Goal: Task Accomplishment & Management: Manage account settings

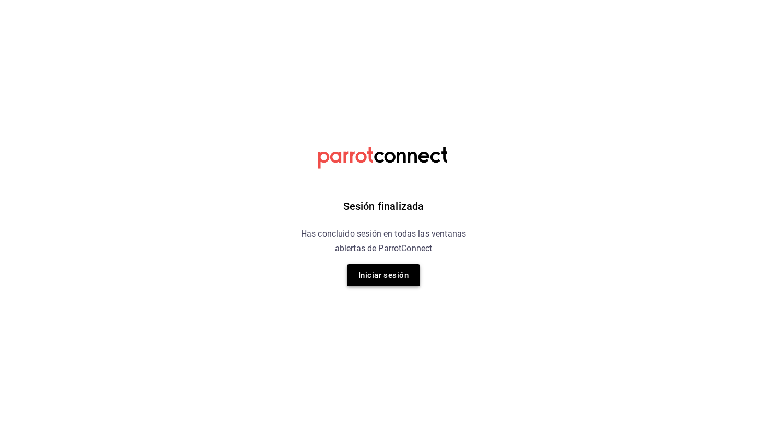
click at [411, 273] on button "Iniciar sesión" at bounding box center [383, 275] width 73 height 22
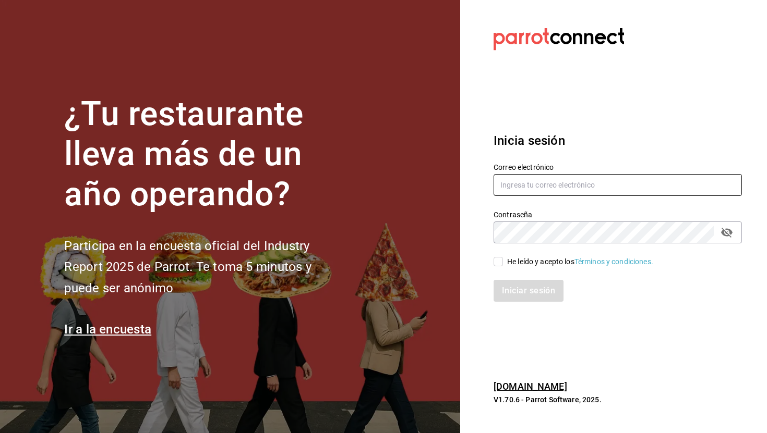
click at [538, 188] on input "text" at bounding box center [617, 185] width 248 height 22
type input "C"
type input "car0077@gmail.com"
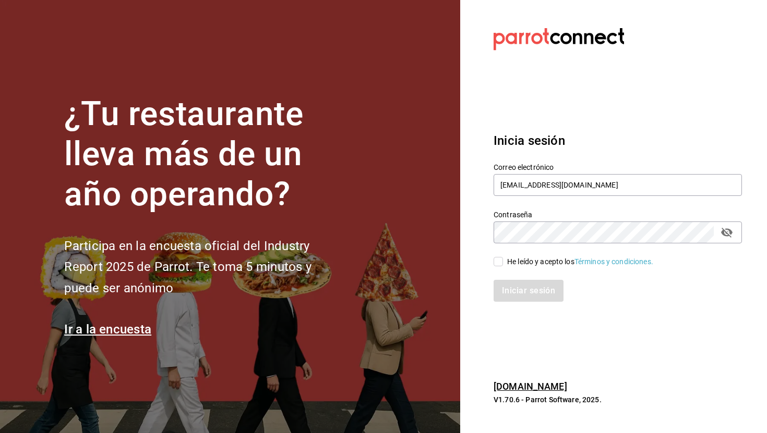
click at [504, 261] on span "He leído y acepto los Términos y condiciones." at bounding box center [578, 262] width 150 height 11
click at [503, 261] on input "He leído y acepto los Términos y condiciones." at bounding box center [497, 261] width 9 height 9
checkbox input "true"
click at [522, 286] on button "Iniciar sesión" at bounding box center [528, 291] width 71 height 22
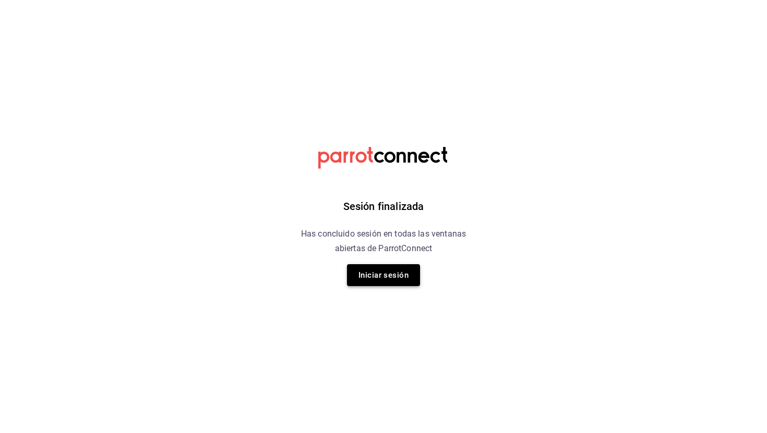
click at [394, 273] on button "Iniciar sesión" at bounding box center [383, 275] width 73 height 22
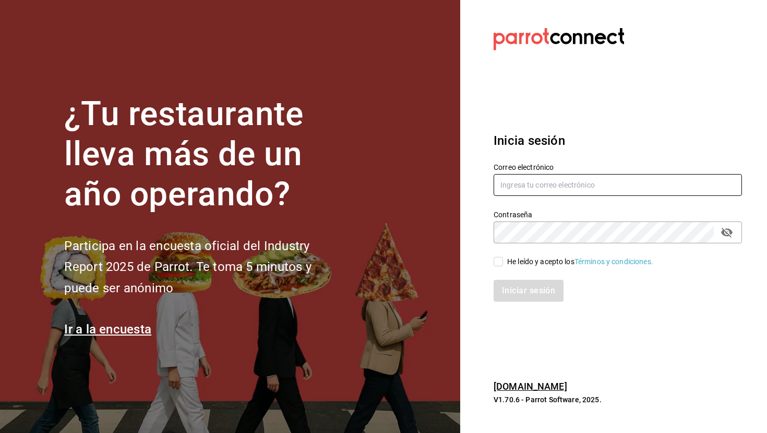
click at [542, 181] on input "text" at bounding box center [617, 185] width 248 height 22
type input "[EMAIL_ADDRESS][DOMAIN_NAME]"
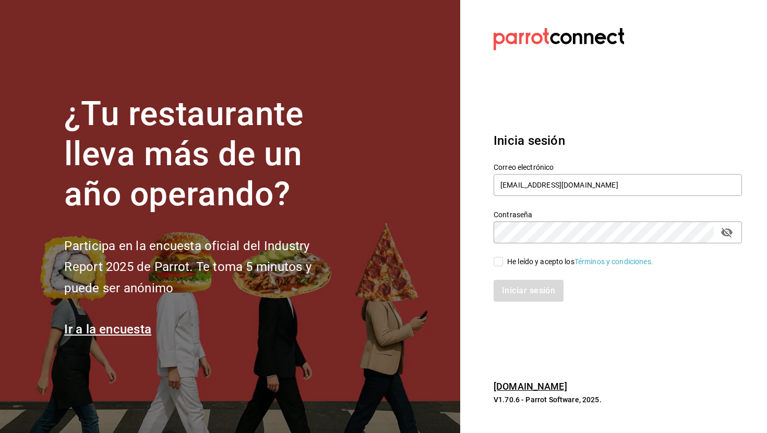
click at [517, 268] on div "Iniciar sesión" at bounding box center [611, 285] width 261 height 34
click at [513, 263] on div "He leído y acepto los Términos y condiciones." at bounding box center [580, 262] width 146 height 11
click at [503, 263] on input "He leído y acepto los Términos y condiciones." at bounding box center [497, 261] width 9 height 9
checkbox input "true"
click at [516, 281] on button "Iniciar sesión" at bounding box center [528, 291] width 71 height 22
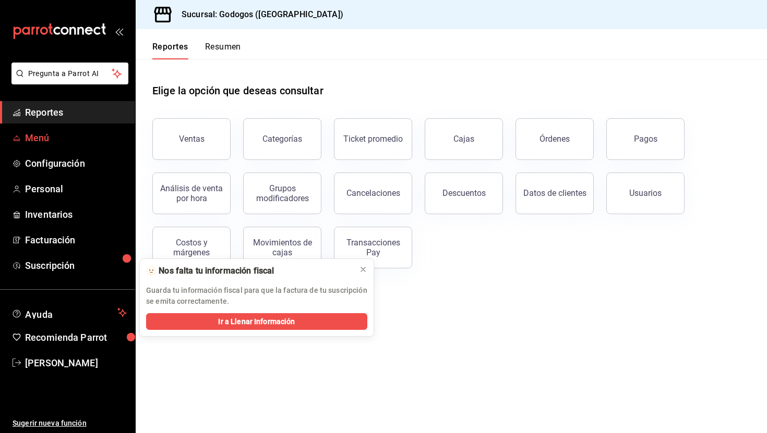
click at [88, 143] on span "Menú" at bounding box center [76, 138] width 102 height 14
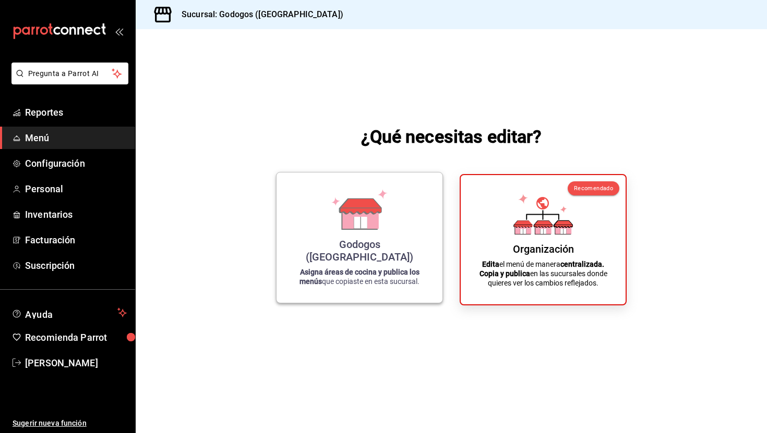
click at [307, 250] on div "Godogos ([GEOGRAPHIC_DATA]) Asigna áreas de cocina y publica los menús que copi…" at bounding box center [359, 238] width 141 height 114
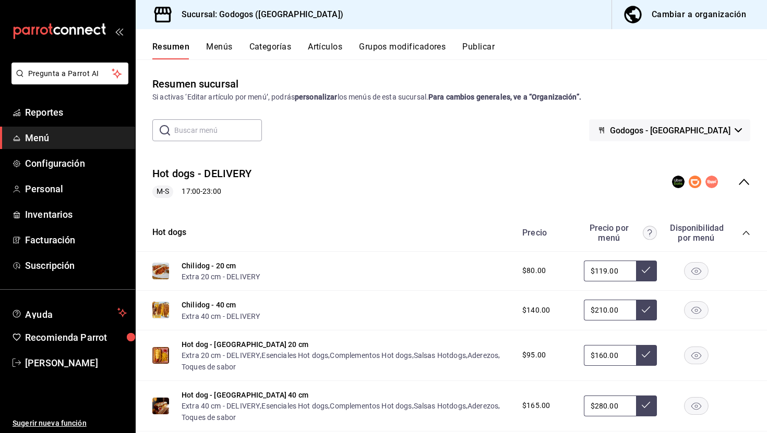
click at [337, 48] on button "Artículos" at bounding box center [325, 51] width 34 height 18
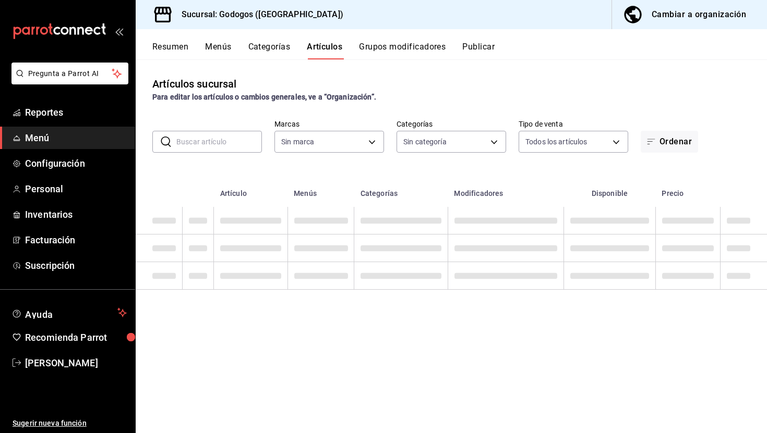
type input "f88750bd-a363-4eea-a372-f4e82ed3d2a9,3a7f3da2-7046-47ea-a0e2-eed43982f75a"
type input "b4dacadb-1093-4555-ba81-bc9e3b86319f,5962cde9-9048-4af2-ad47-e471b16f5af0,c7bce…"
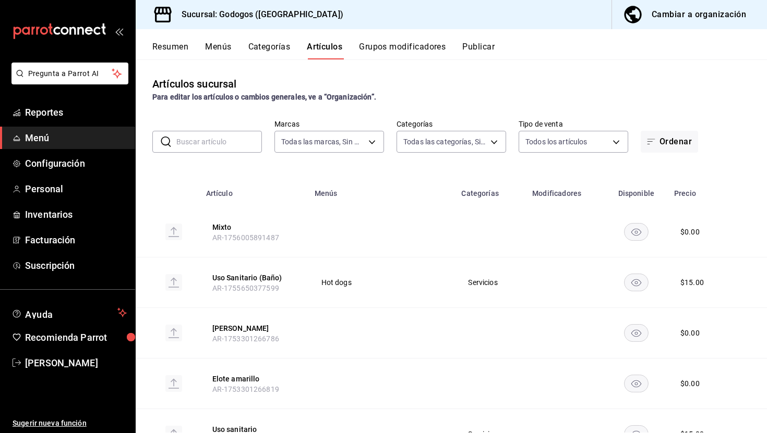
click at [245, 135] on input "text" at bounding box center [219, 141] width 86 height 21
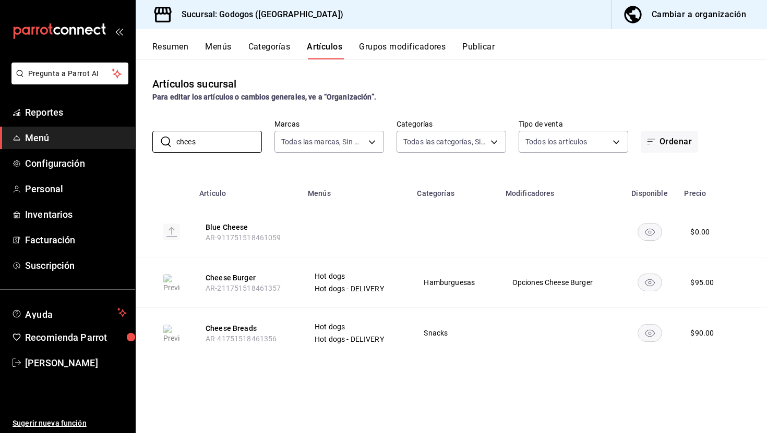
type input "chees"
click at [215, 51] on button "Menús" at bounding box center [218, 51] width 26 height 18
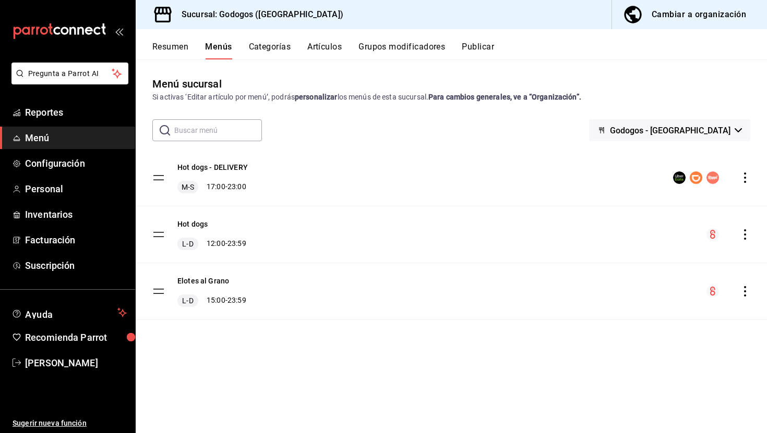
click at [168, 54] on button "Resumen" at bounding box center [170, 51] width 36 height 18
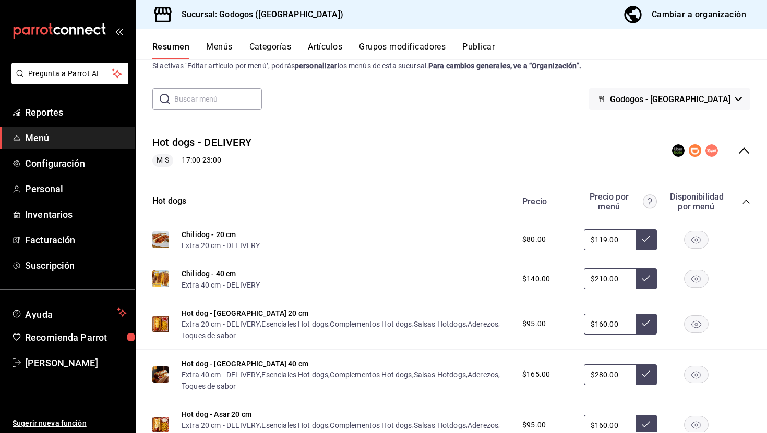
scroll to position [33, 0]
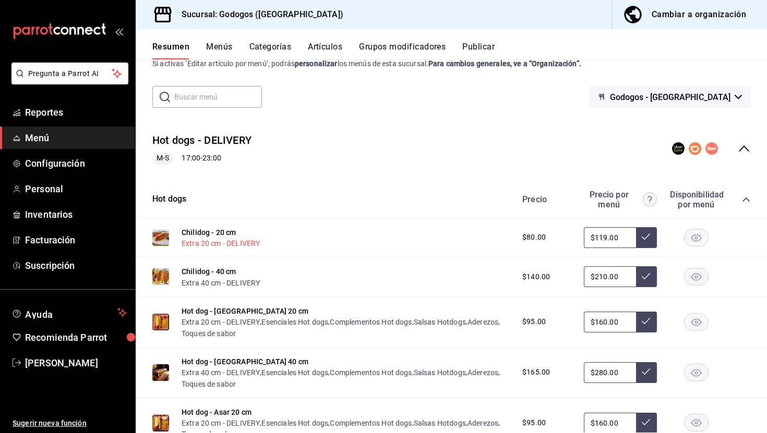
click at [249, 242] on button "Extra 20 cm - DELIVERY" at bounding box center [220, 243] width 78 height 10
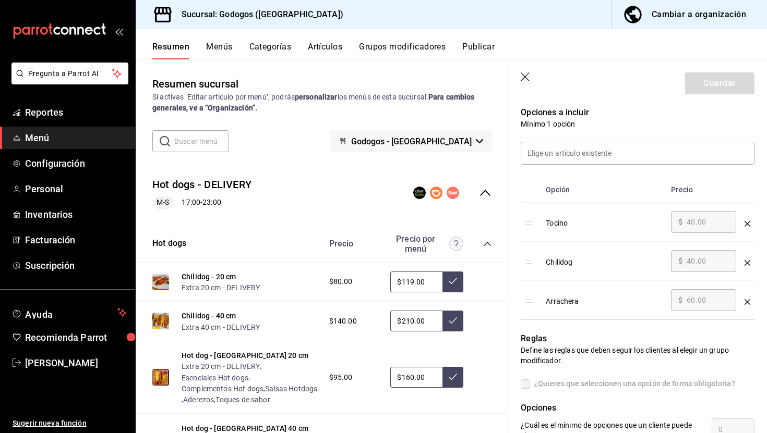
click at [485, 190] on icon "collapse-menu-row" at bounding box center [485, 193] width 13 height 13
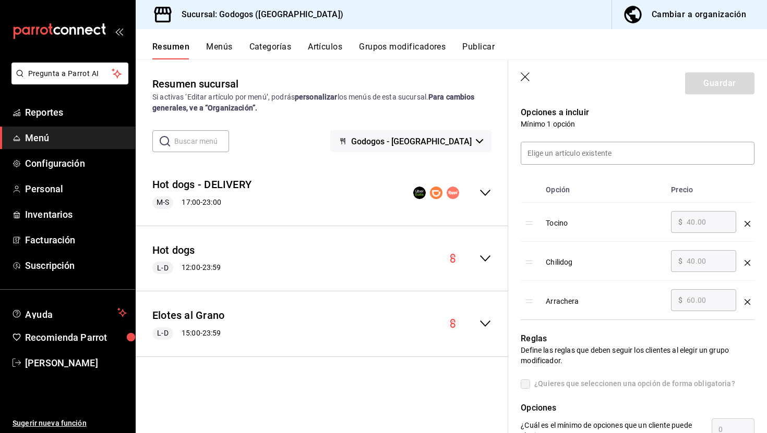
click at [491, 268] on div "Hot dogs L-D 12:00 - 23:59" at bounding box center [322, 259] width 372 height 48
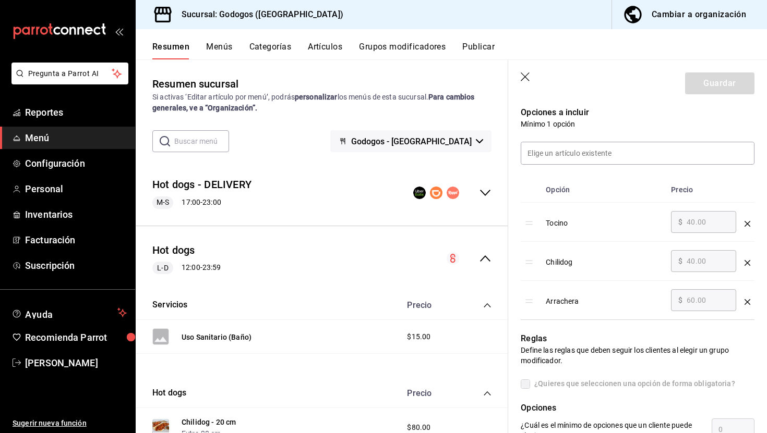
click at [486, 190] on icon "collapse-menu-row" at bounding box center [485, 193] width 13 height 13
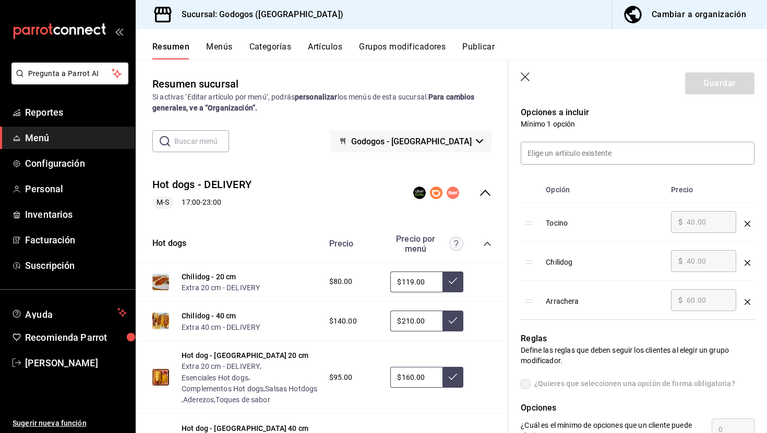
click at [327, 48] on button "Artículos" at bounding box center [325, 51] width 34 height 18
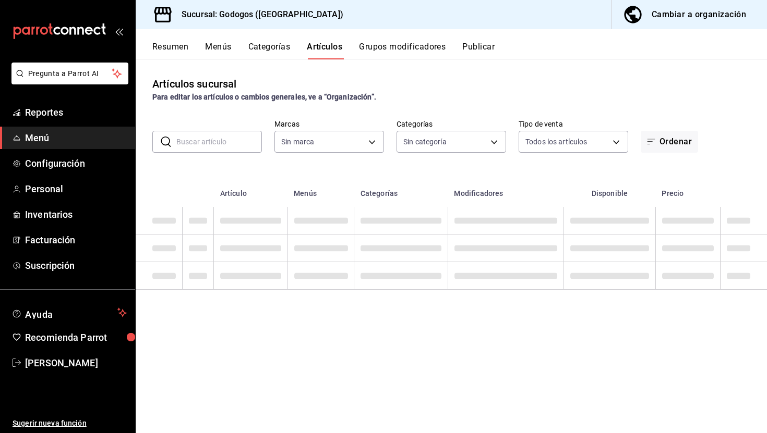
type input "f88750bd-a363-4eea-a372-f4e82ed3d2a9,3a7f3da2-7046-47ea-a0e2-eed43982f75a"
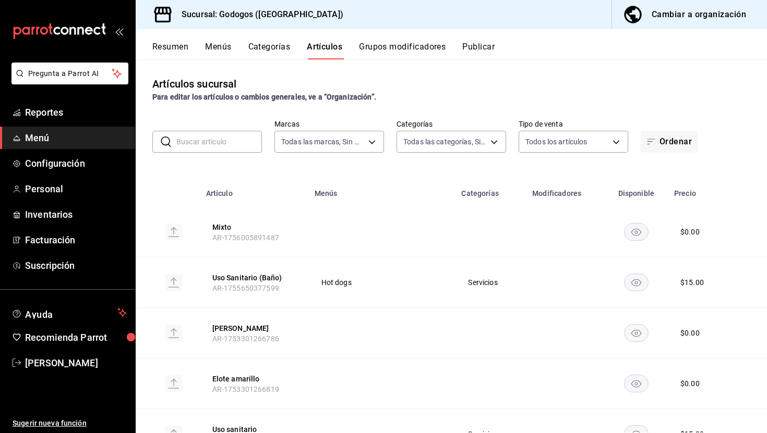
type input "b4dacadb-1093-4555-ba81-bc9e3b86319f,5962cde9-9048-4af2-ad47-e471b16f5af0,c7bce…"
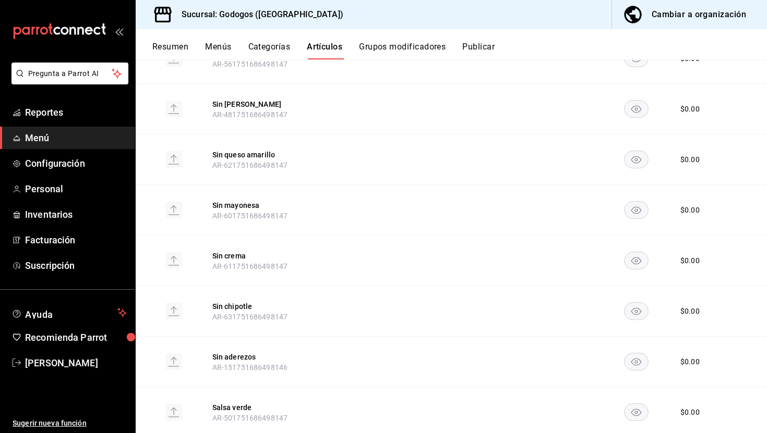
scroll to position [1187, 0]
click at [694, 9] on div "Cambiar a organización" at bounding box center [698, 14] width 94 height 15
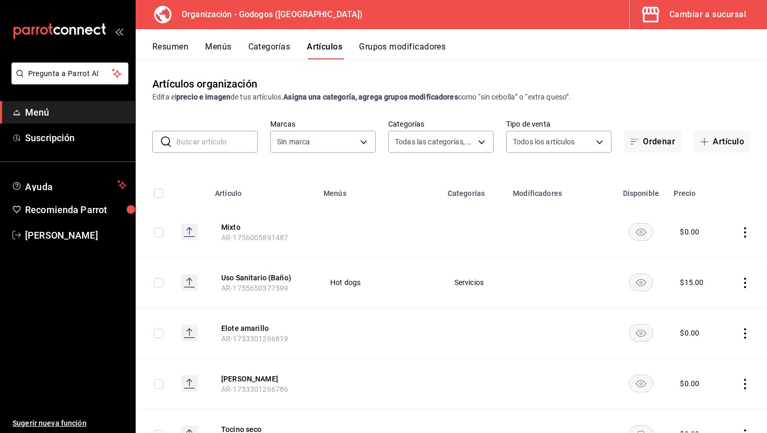
type input "fe9ed97f-ea59-40f7-977d-ce5b49babb27,9ab85264-ed04-4d22-b84d-fdb7adfcfbee,c2b12…"
type input "2c5af448-d682-4f7b-b29c-e3cf67916c63,1734e1b4-46cc-4c33-a7f3-65e285faf7a9"
click at [217, 42] on button "Menús" at bounding box center [218, 51] width 26 height 18
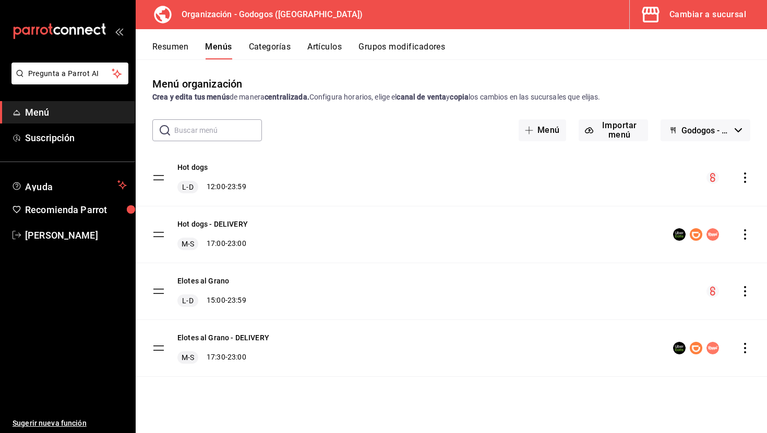
click at [169, 46] on button "Resumen" at bounding box center [170, 51] width 36 height 18
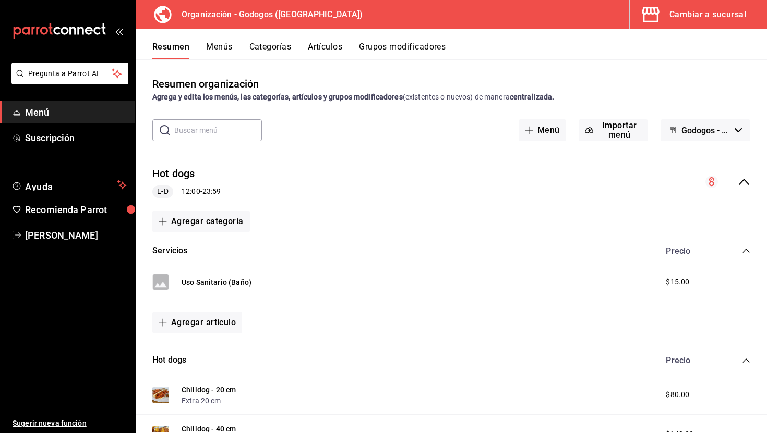
click at [747, 179] on icon "collapse-menu-row" at bounding box center [743, 182] width 13 height 13
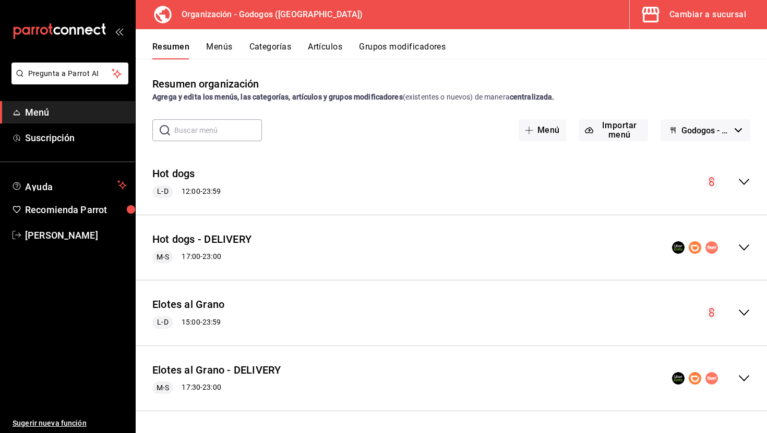
click at [739, 242] on icon "collapse-menu-row" at bounding box center [743, 247] width 13 height 13
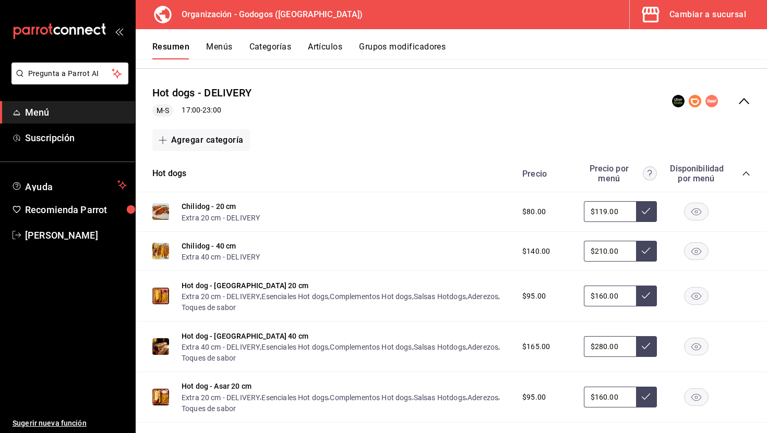
scroll to position [173, 0]
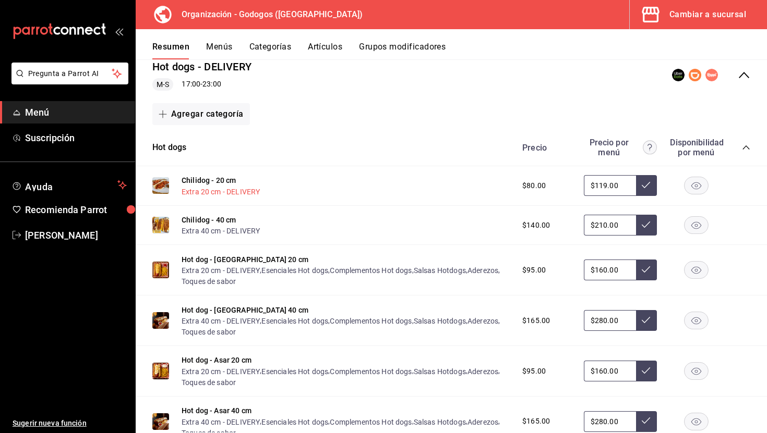
click at [217, 192] on button "Extra 20 cm - DELIVERY" at bounding box center [220, 192] width 78 height 10
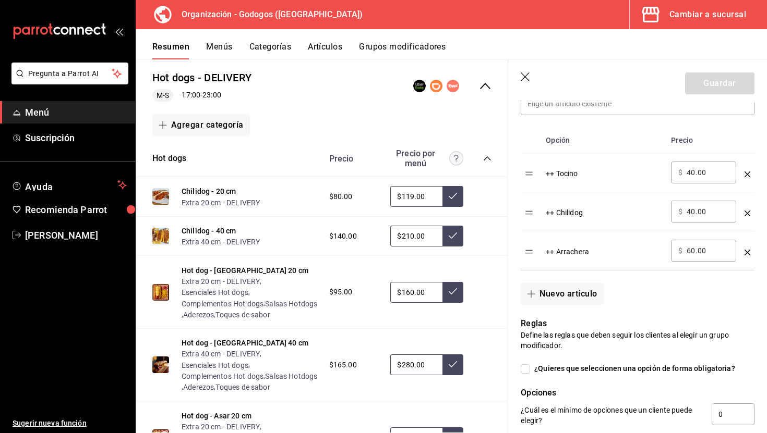
scroll to position [299, 0]
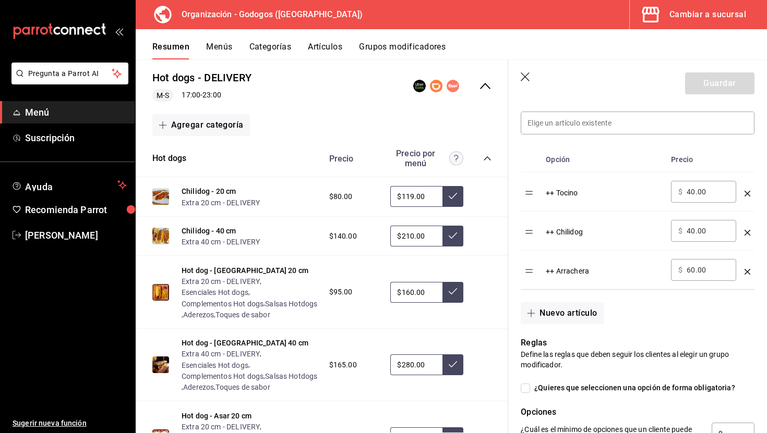
click at [529, 78] on icon "button" at bounding box center [525, 77] width 10 height 10
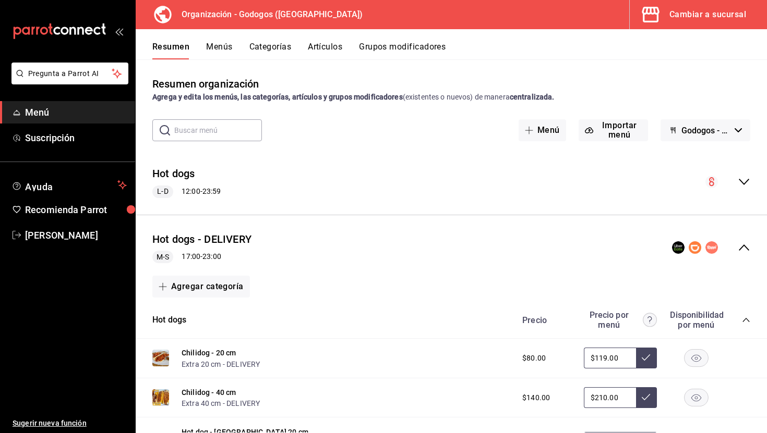
click at [746, 244] on icon "collapse-menu-row" at bounding box center [743, 247] width 13 height 13
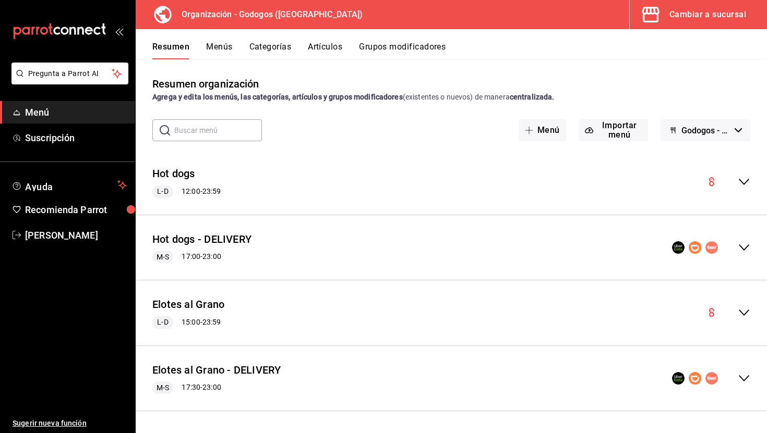
click at [220, 53] on button "Menús" at bounding box center [219, 51] width 26 height 18
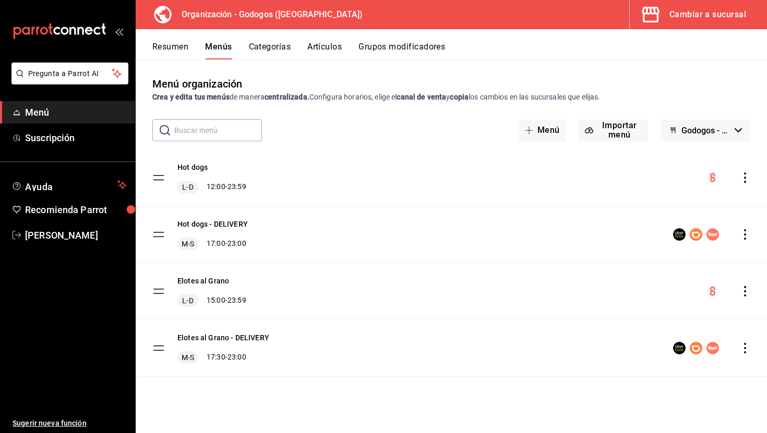
click at [748, 235] on icon "actions" at bounding box center [744, 234] width 10 height 10
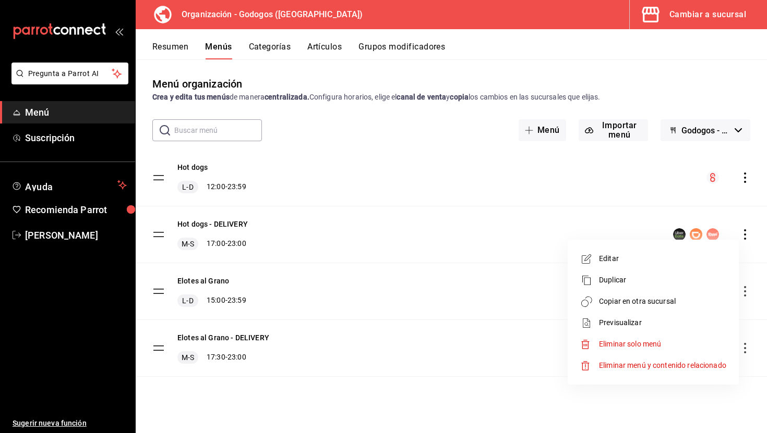
click at [617, 300] on span "Copiar en otra sucursal" at bounding box center [662, 301] width 127 height 11
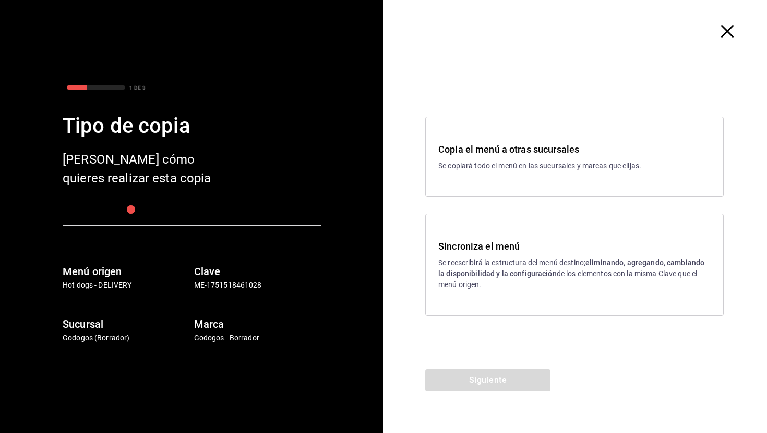
click at [555, 257] on div "Sincroniza el menú Se reescribirá la estructura del menú destino; eliminando, a…" at bounding box center [574, 264] width 272 height 51
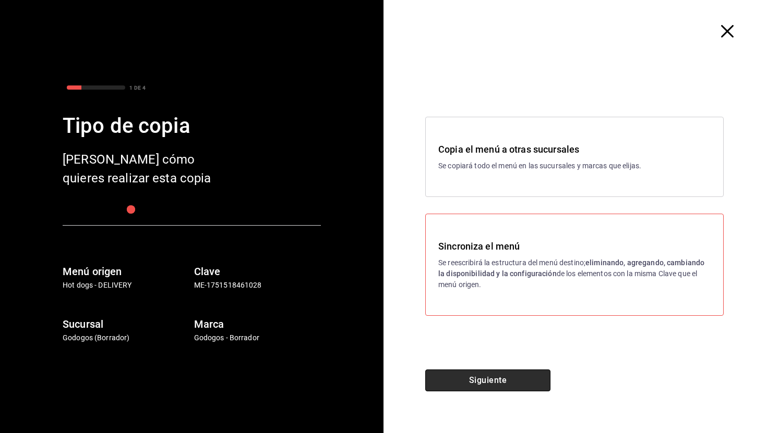
click at [482, 379] on button "Siguiente" at bounding box center [487, 381] width 125 height 22
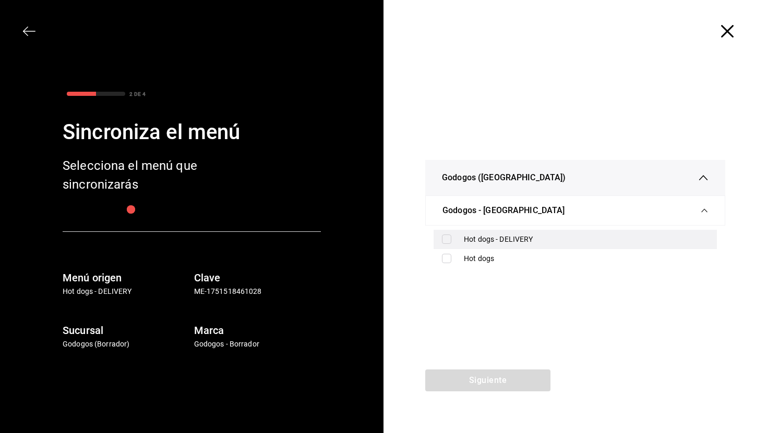
click at [445, 239] on input "checkbox" at bounding box center [446, 239] width 9 height 9
checkbox input "true"
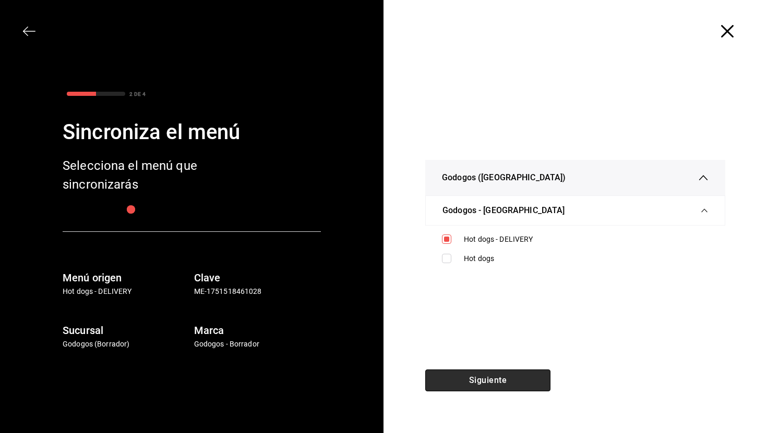
click at [509, 382] on button "Siguiente" at bounding box center [487, 381] width 125 height 22
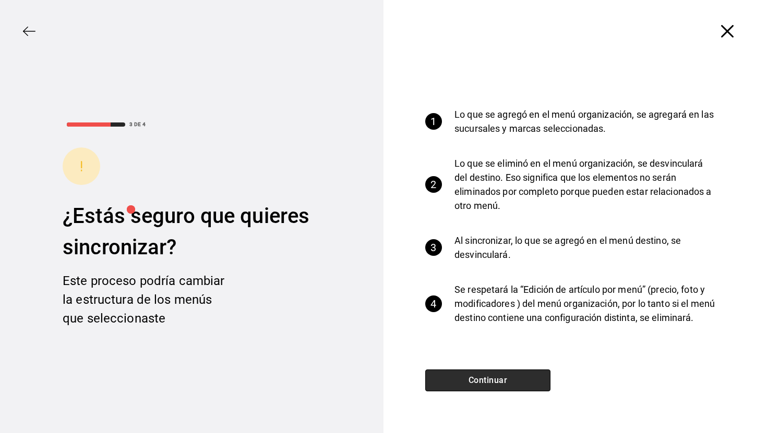
click at [514, 379] on button "Continuar" at bounding box center [487, 381] width 125 height 22
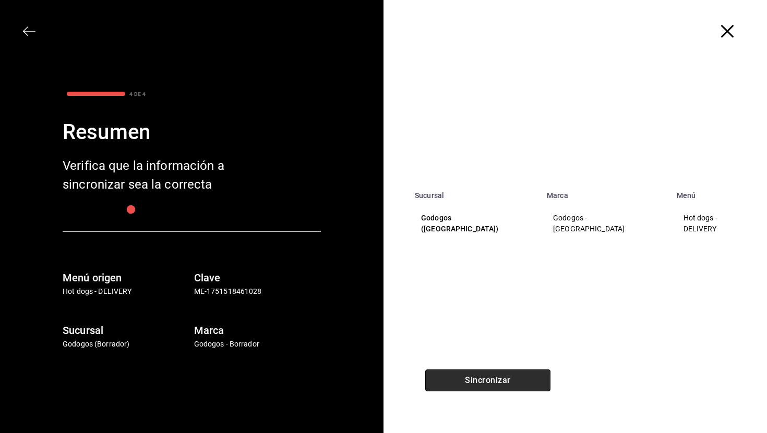
click at [515, 387] on button "Sincronizar" at bounding box center [487, 381] width 125 height 22
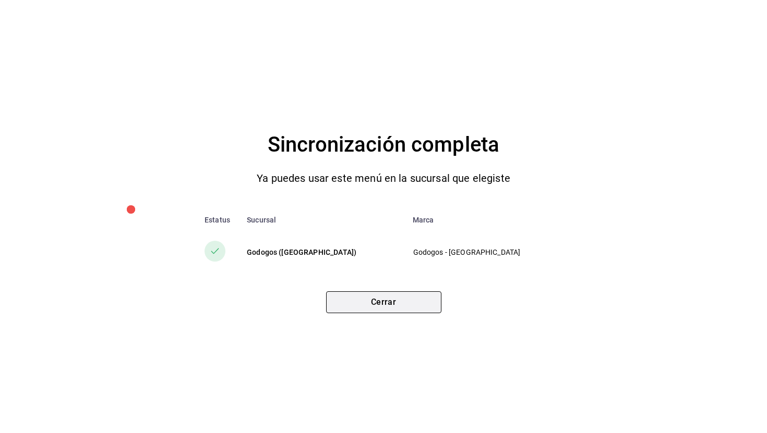
click at [403, 299] on button "Cerrar" at bounding box center [383, 303] width 115 height 22
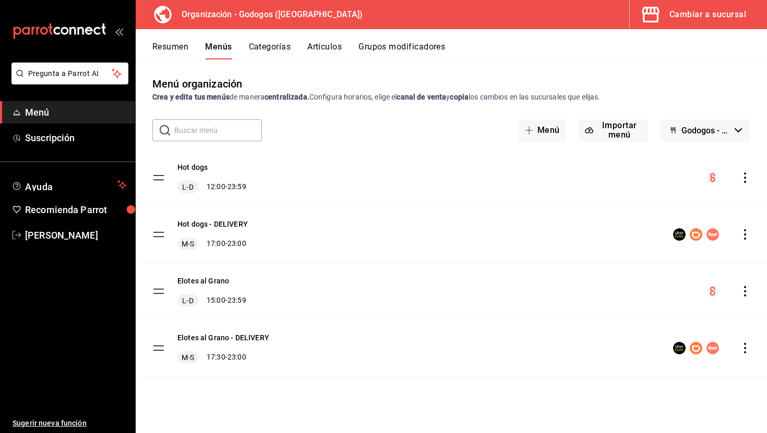
click at [712, 13] on div "Cambiar a sucursal" at bounding box center [707, 14] width 77 height 15
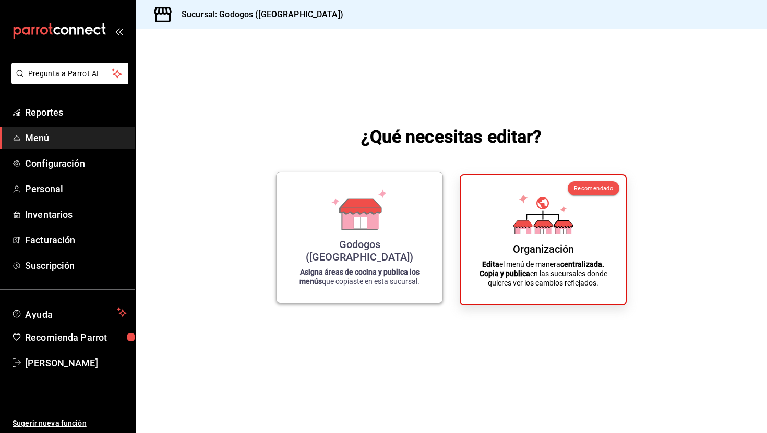
click at [335, 257] on div "Godogos (Monterrey)" at bounding box center [359, 250] width 141 height 25
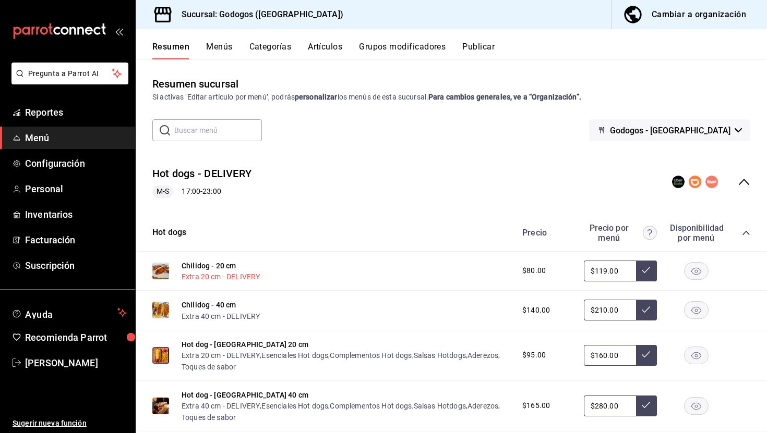
click at [245, 275] on button "Extra 20 cm - DELIVERY" at bounding box center [220, 277] width 78 height 10
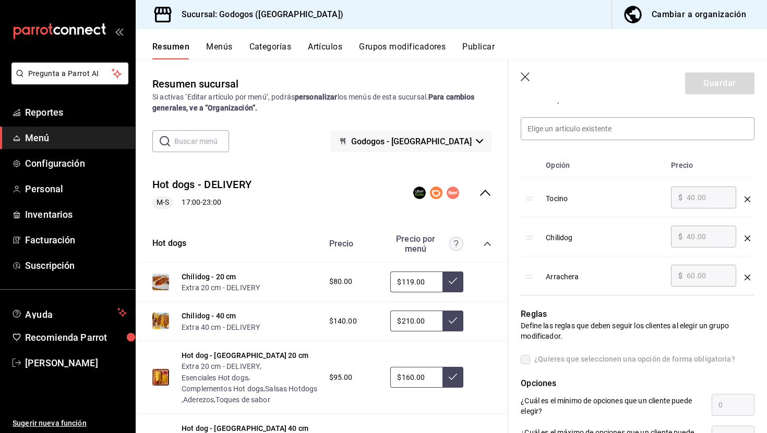
scroll to position [292, 0]
click at [50, 315] on span "Ayuda" at bounding box center [69, 313] width 88 height 13
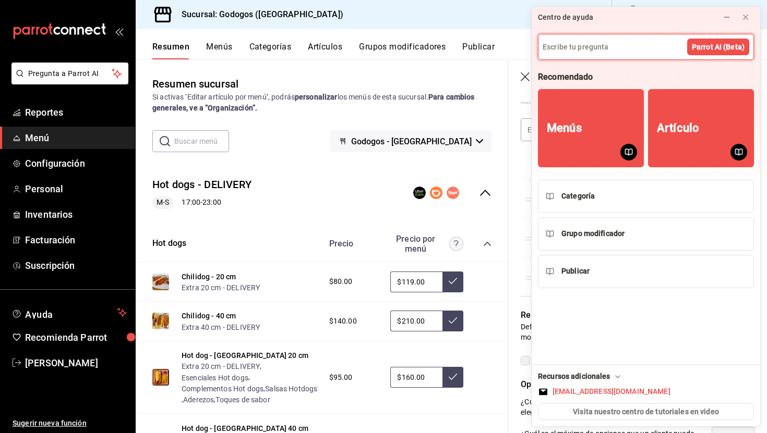
click at [571, 54] on input at bounding box center [645, 46] width 215 height 25
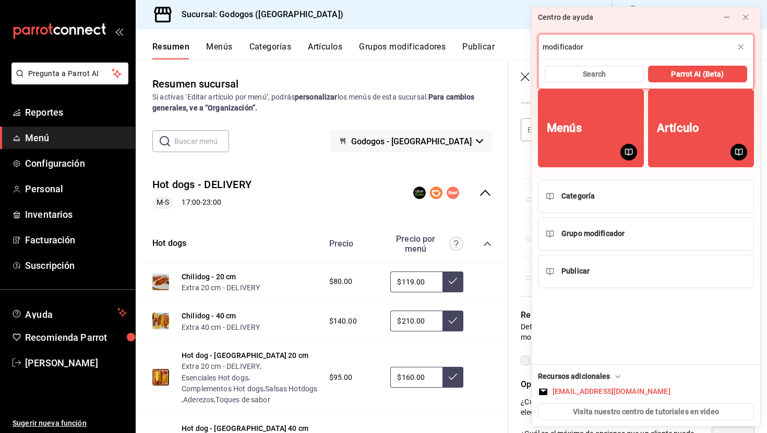
type input "modificador"
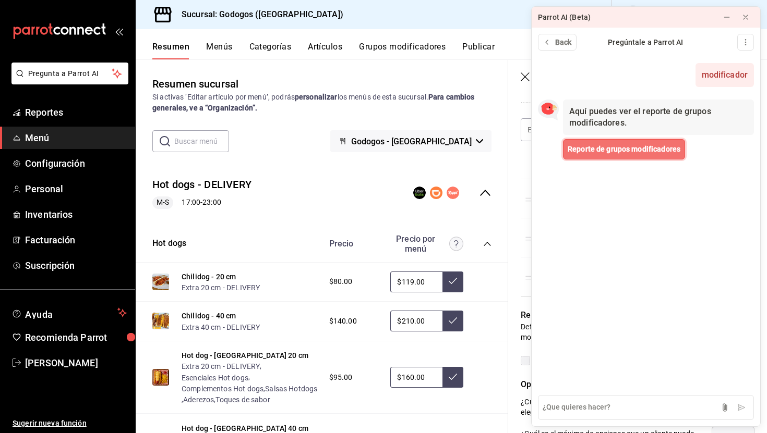
drag, startPoint x: 628, startPoint y: 152, endPoint x: 642, endPoint y: 195, distance: 45.0
click at [642, 195] on div "modificador Now Aquí puedes ver el reporte de grupos modificadores. Reporte de …" at bounding box center [645, 222] width 228 height 334
click at [743, 19] on icon at bounding box center [745, 17] width 8 height 8
